Goal: Information Seeking & Learning: Learn about a topic

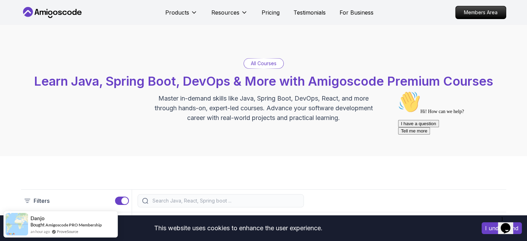
scroll to position [59, 0]
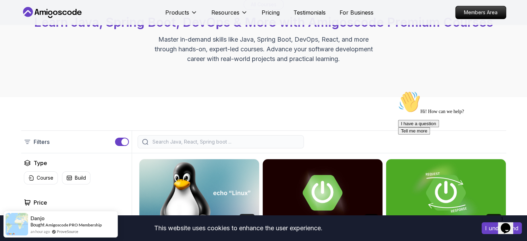
click at [204, 142] on input "search" at bounding box center [225, 141] width 148 height 7
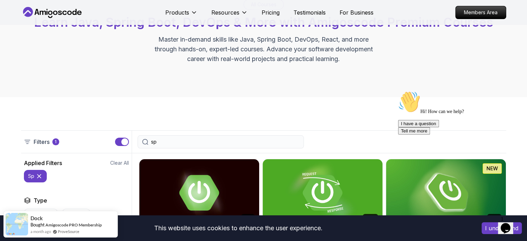
click at [227, 140] on input "sp" at bounding box center [225, 141] width 148 height 7
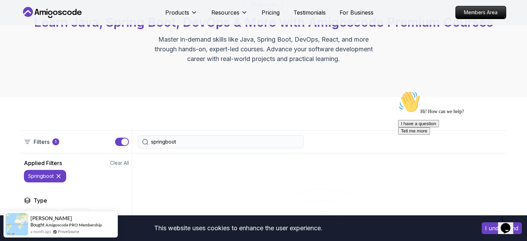
type input "springboot"
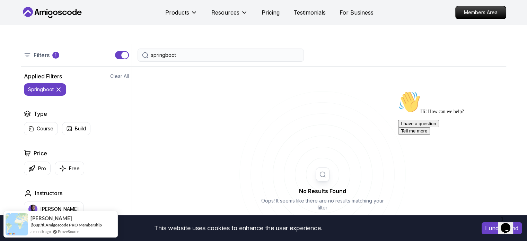
scroll to position [115, 0]
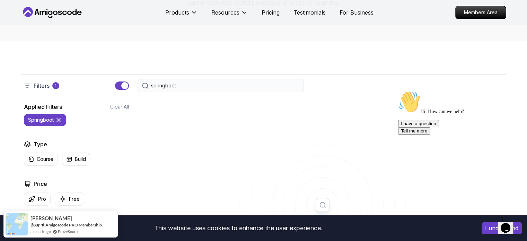
click at [38, 119] on p "springboot" at bounding box center [41, 119] width 26 height 7
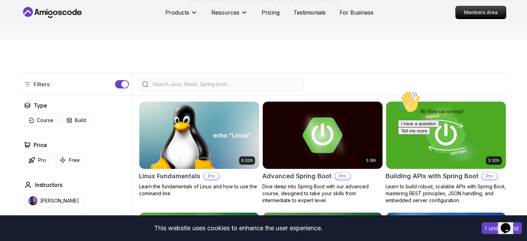
scroll to position [116, 0]
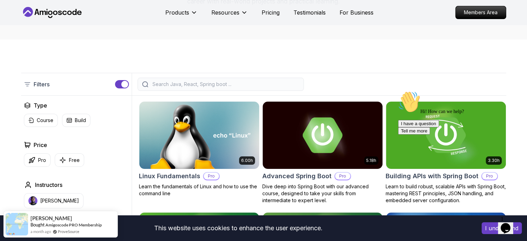
click at [194, 84] on input "search" at bounding box center [225, 84] width 148 height 7
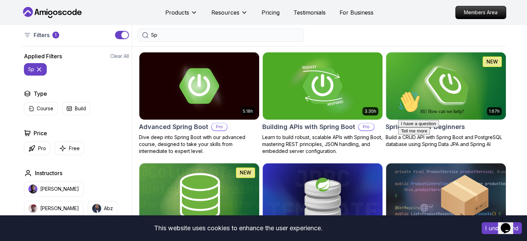
scroll to position [165, 0]
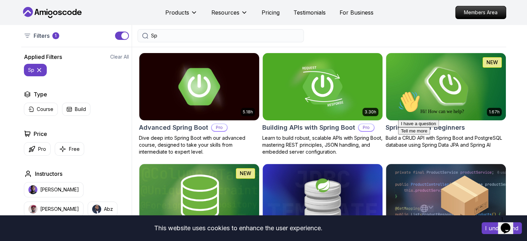
type input "Sp"
click at [184, 125] on h2 "Advanced Spring Boot" at bounding box center [173, 128] width 69 height 10
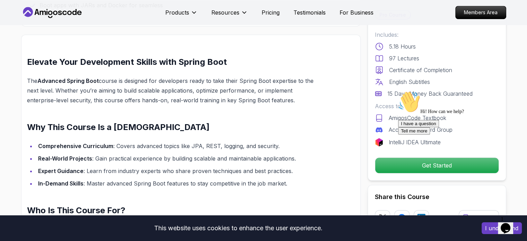
scroll to position [503, 0]
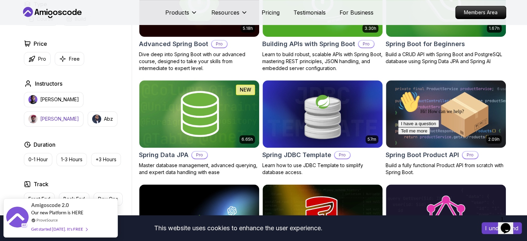
scroll to position [249, 0]
